Goal: Information Seeking & Learning: Learn about a topic

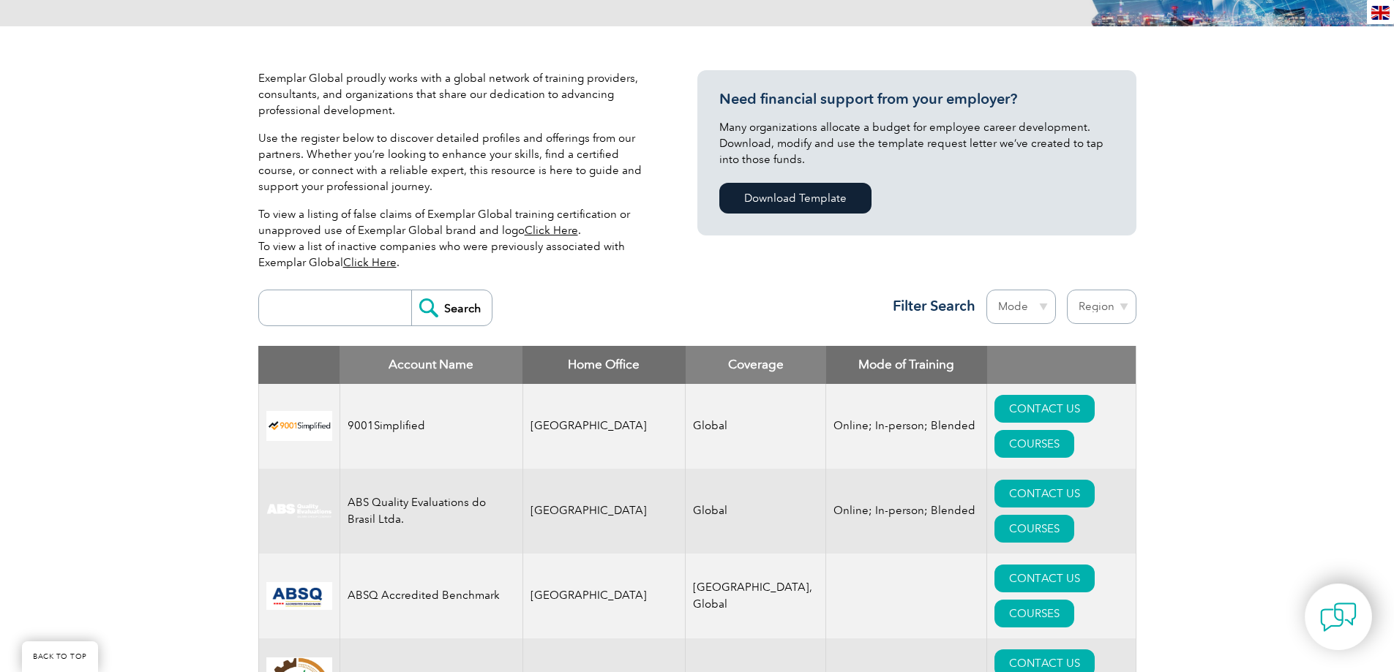
scroll to position [366, 0]
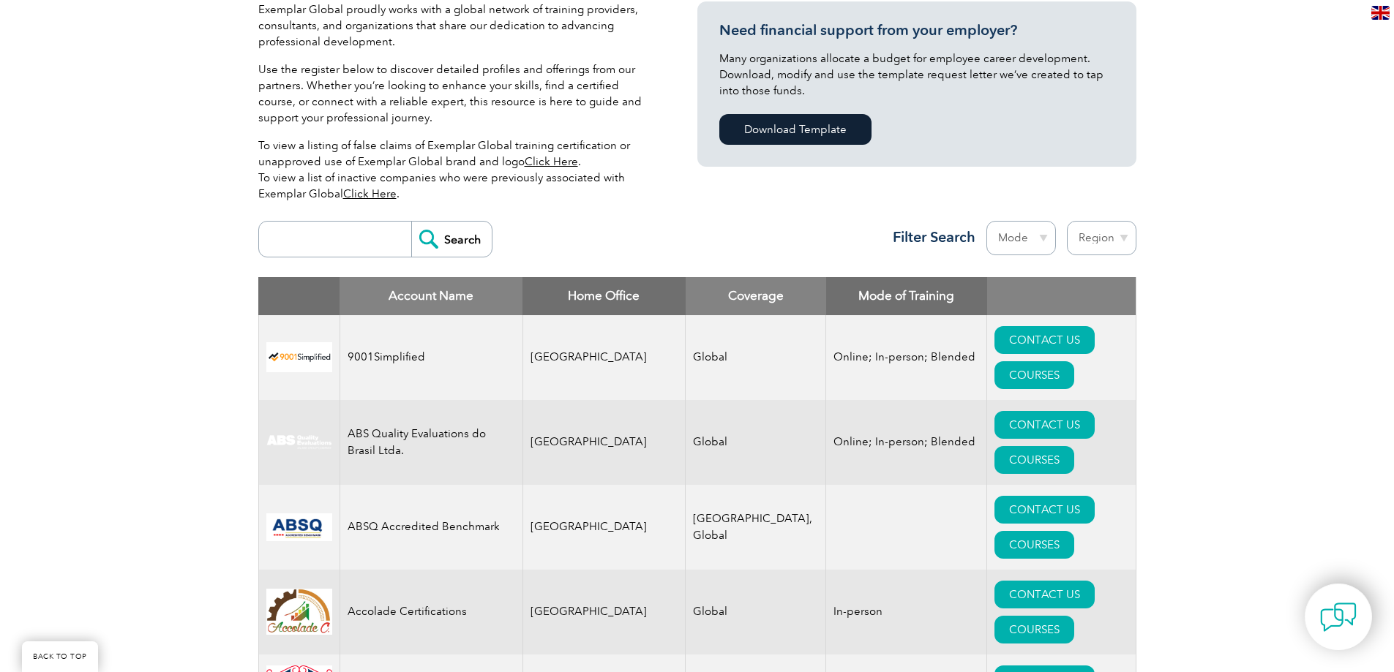
click at [1026, 234] on select "Mode Online In-person Blended" at bounding box center [1020, 238] width 69 height 34
select select "Online"
click at [986, 221] on select "Mode Online In-person Blended" at bounding box center [1020, 238] width 69 height 34
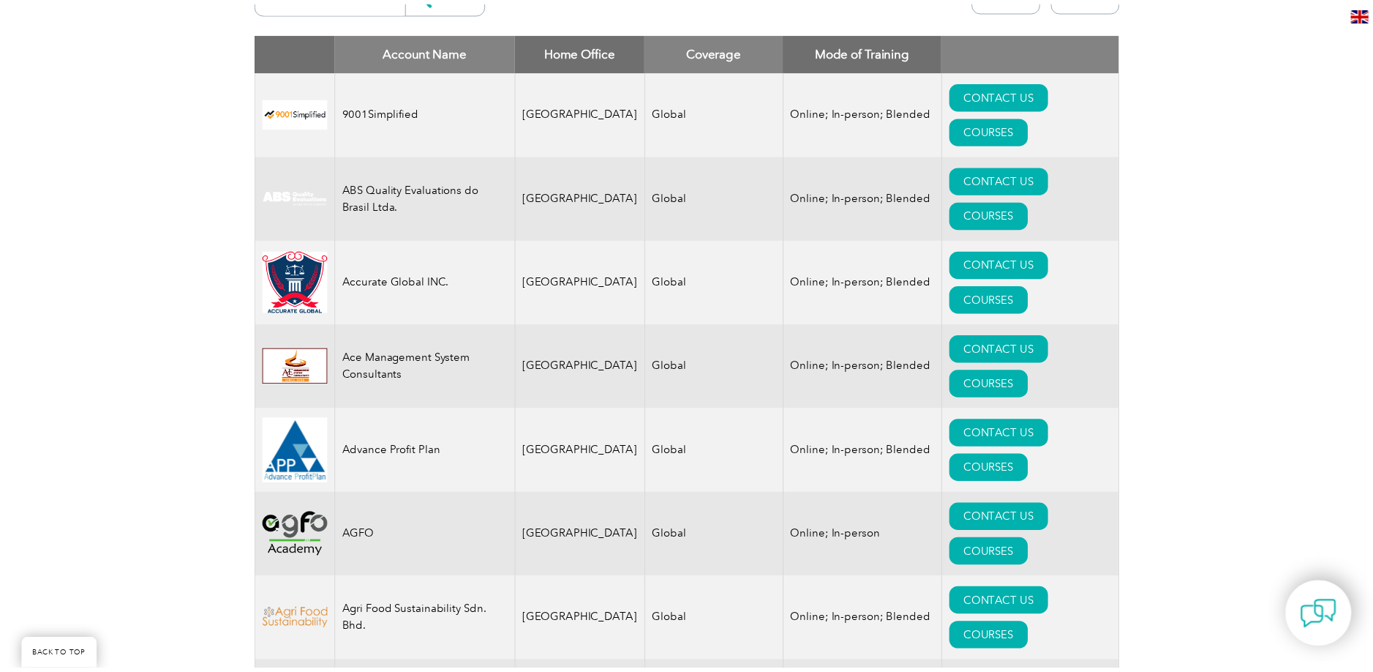
scroll to position [585, 0]
